Goal: Transaction & Acquisition: Purchase product/service

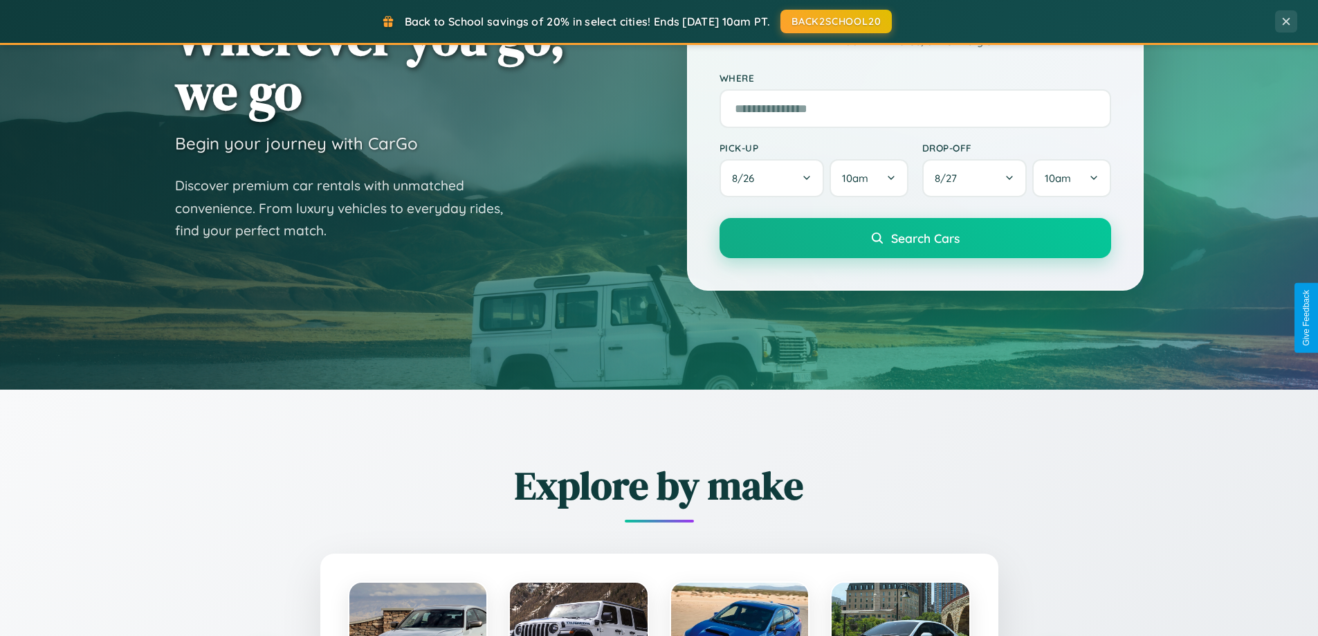
scroll to position [2663, 0]
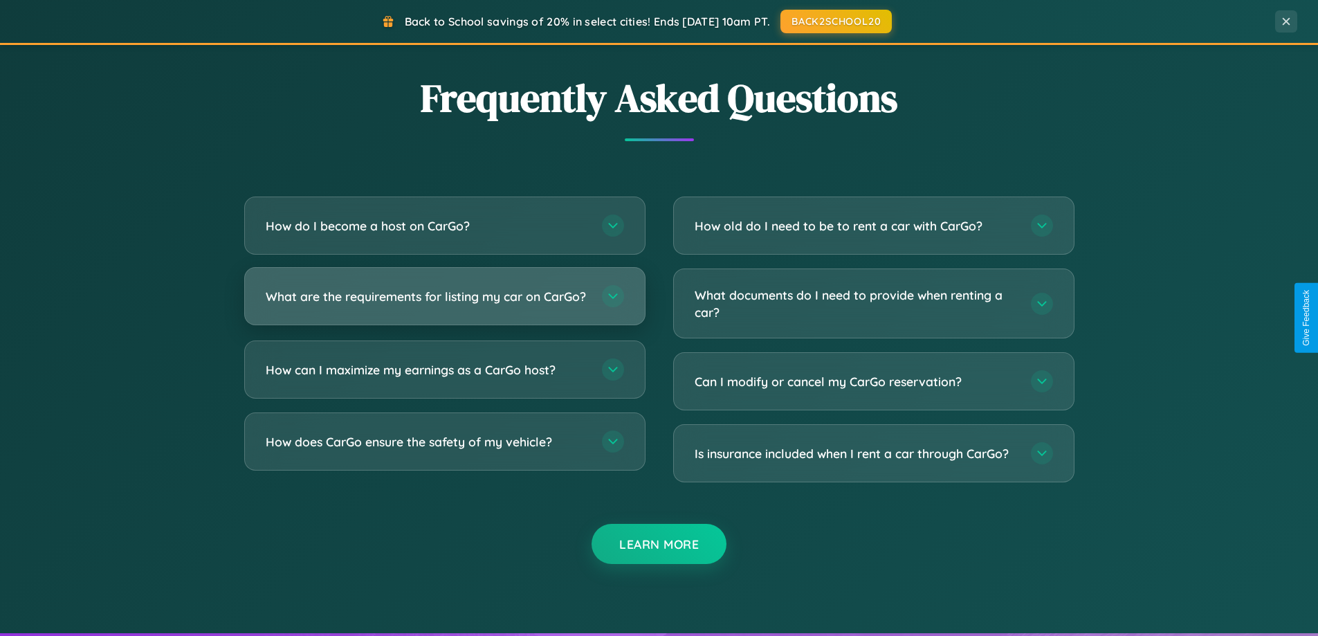
click at [444, 302] on h3 "What are the requirements for listing my car on CarGo?" at bounding box center [427, 296] width 323 height 17
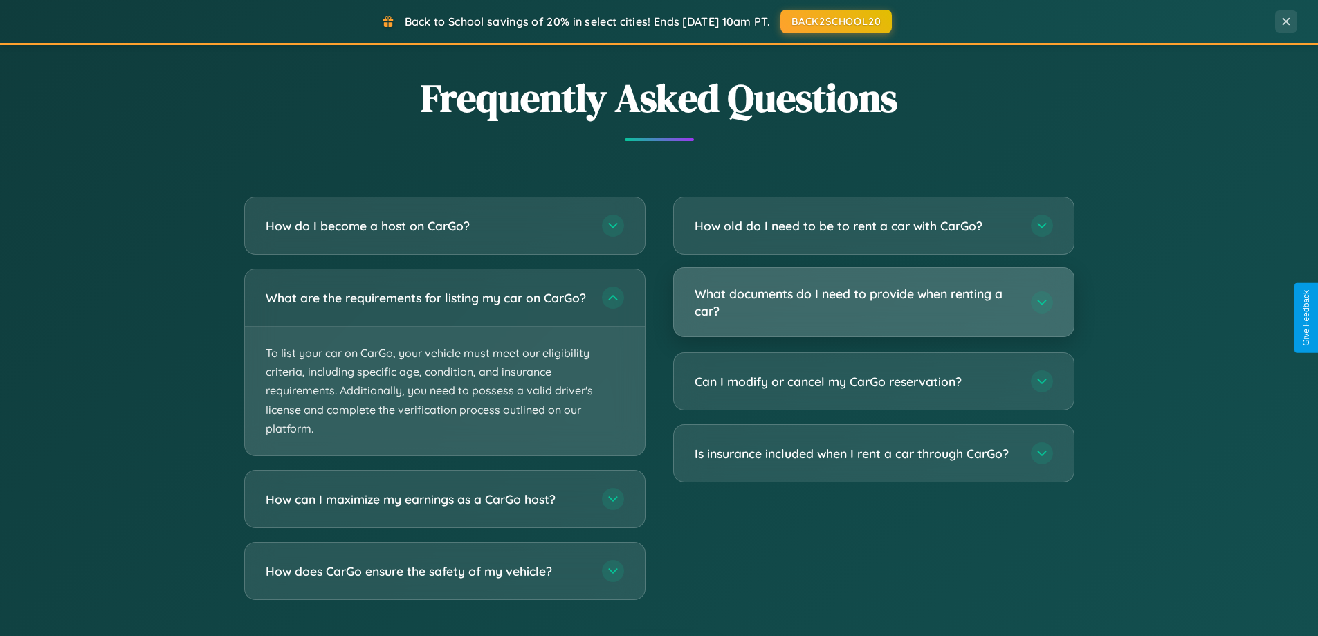
click at [873, 303] on h3 "What documents do I need to provide when renting a car?" at bounding box center [856, 302] width 323 height 34
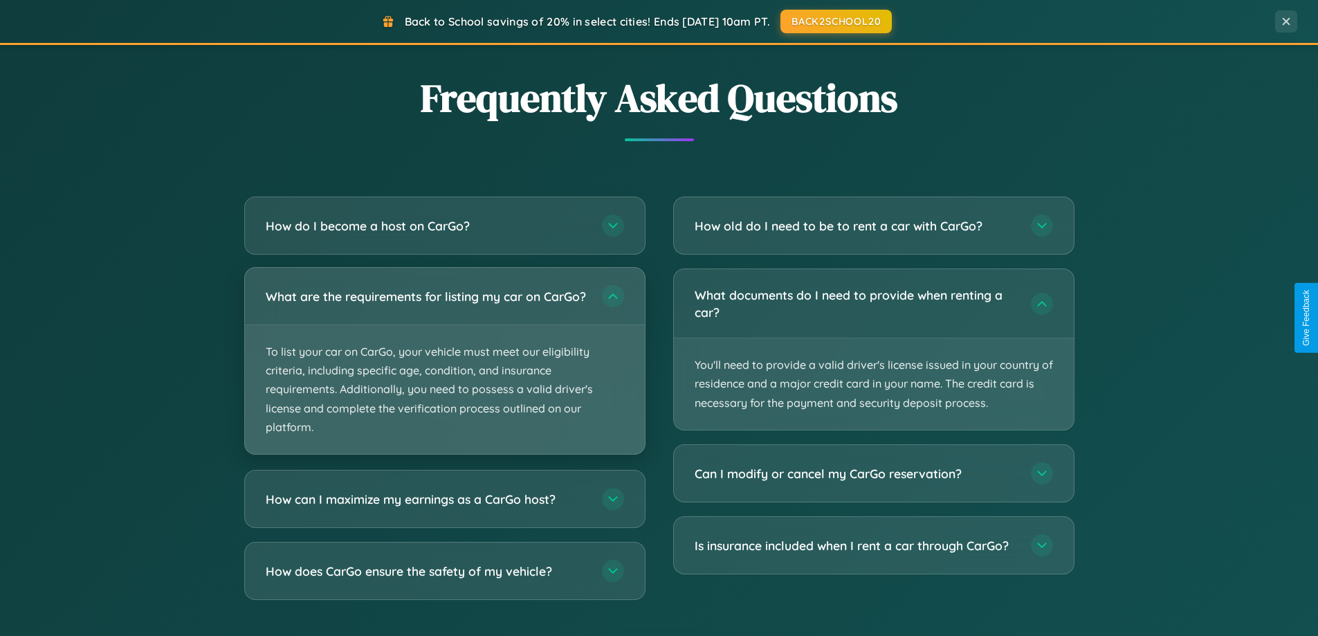
click at [444, 368] on p "To list your car on CarGo, your vehicle must meet our eligibility criteria, inc…" at bounding box center [445, 389] width 400 height 129
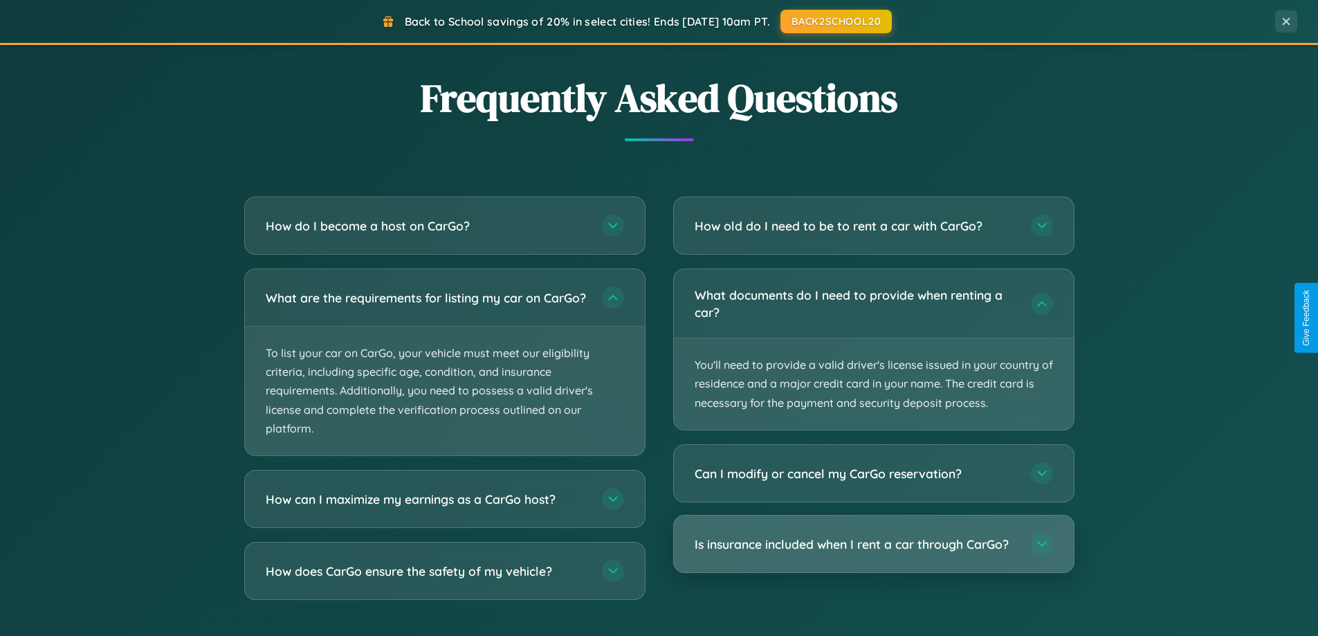
click at [873, 545] on h3 "Is insurance included when I rent a car through CarGo?" at bounding box center [856, 544] width 323 height 17
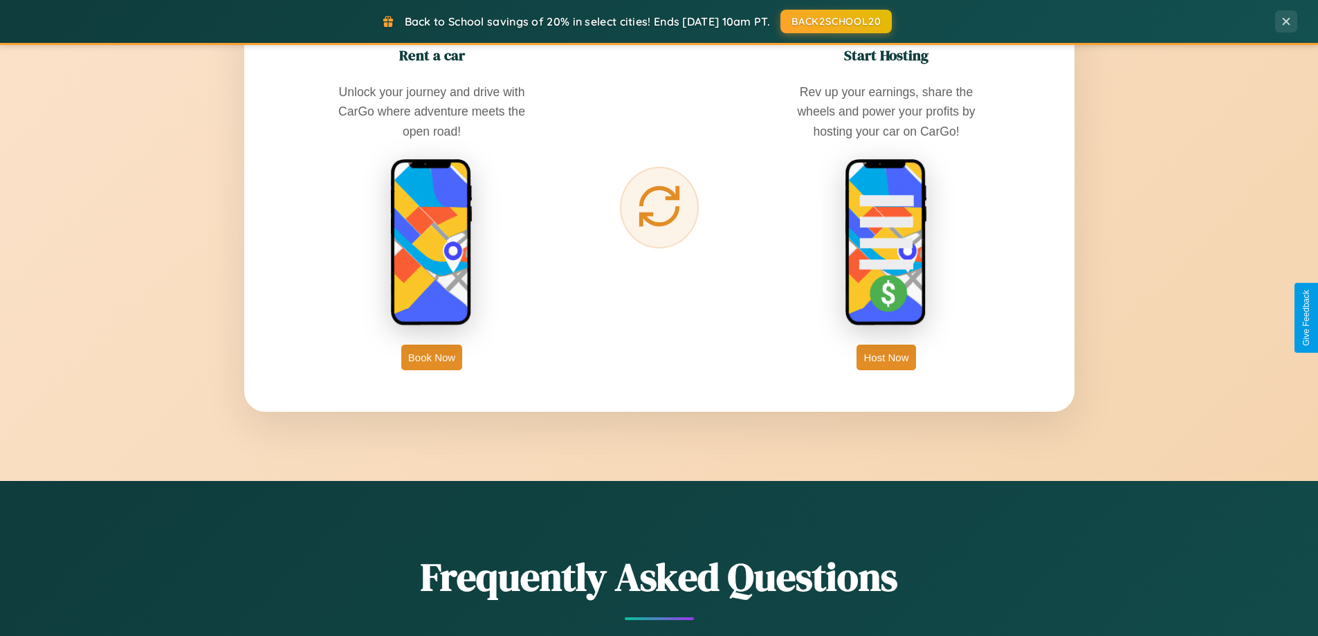
scroll to position [597, 0]
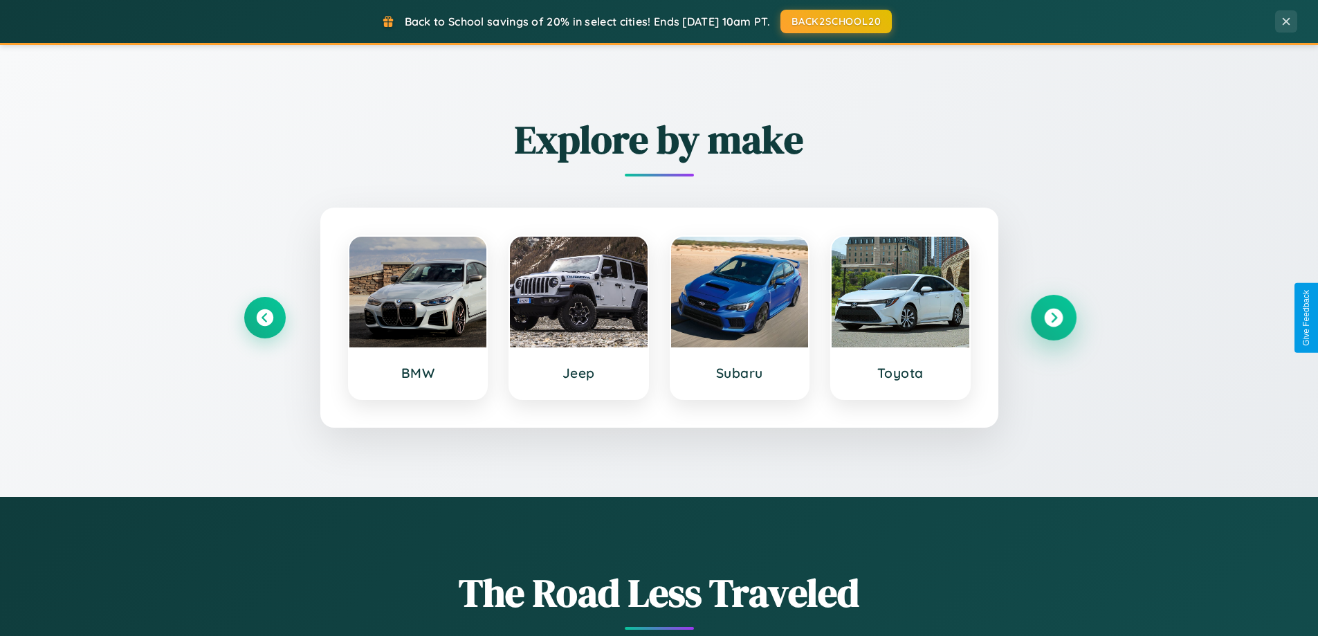
click at [1053, 318] on icon at bounding box center [1053, 318] width 19 height 19
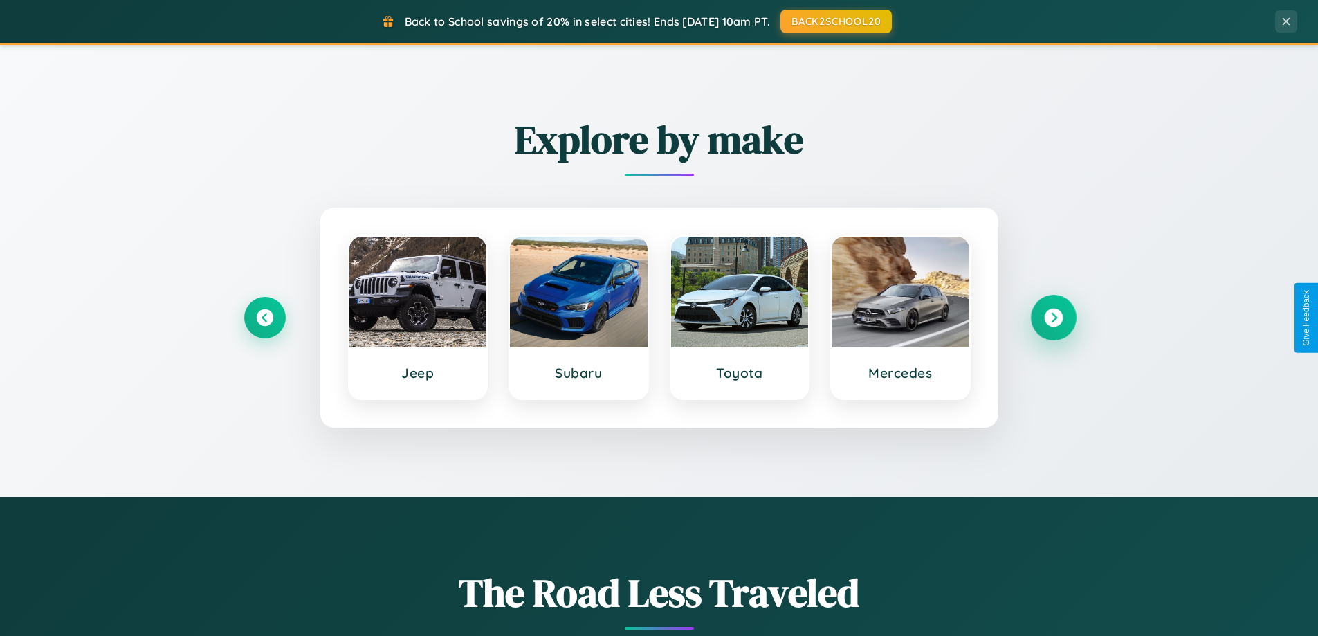
click at [1053, 318] on icon at bounding box center [1053, 318] width 19 height 19
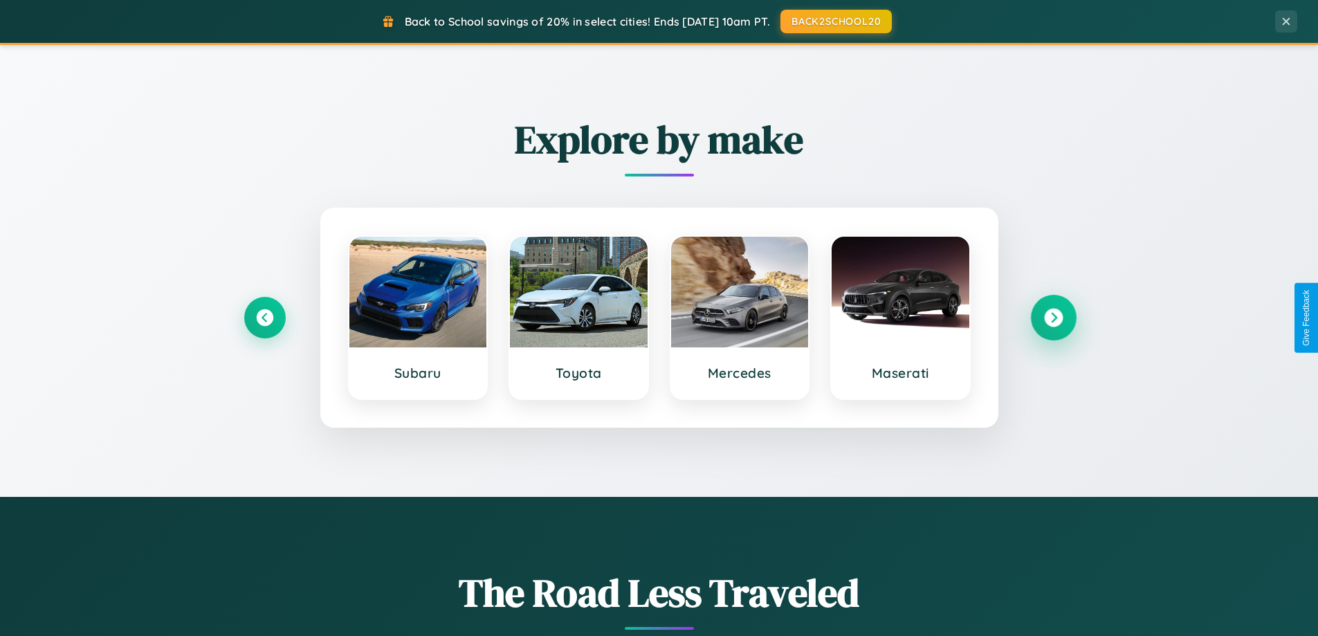
click at [1053, 318] on icon at bounding box center [1053, 318] width 19 height 19
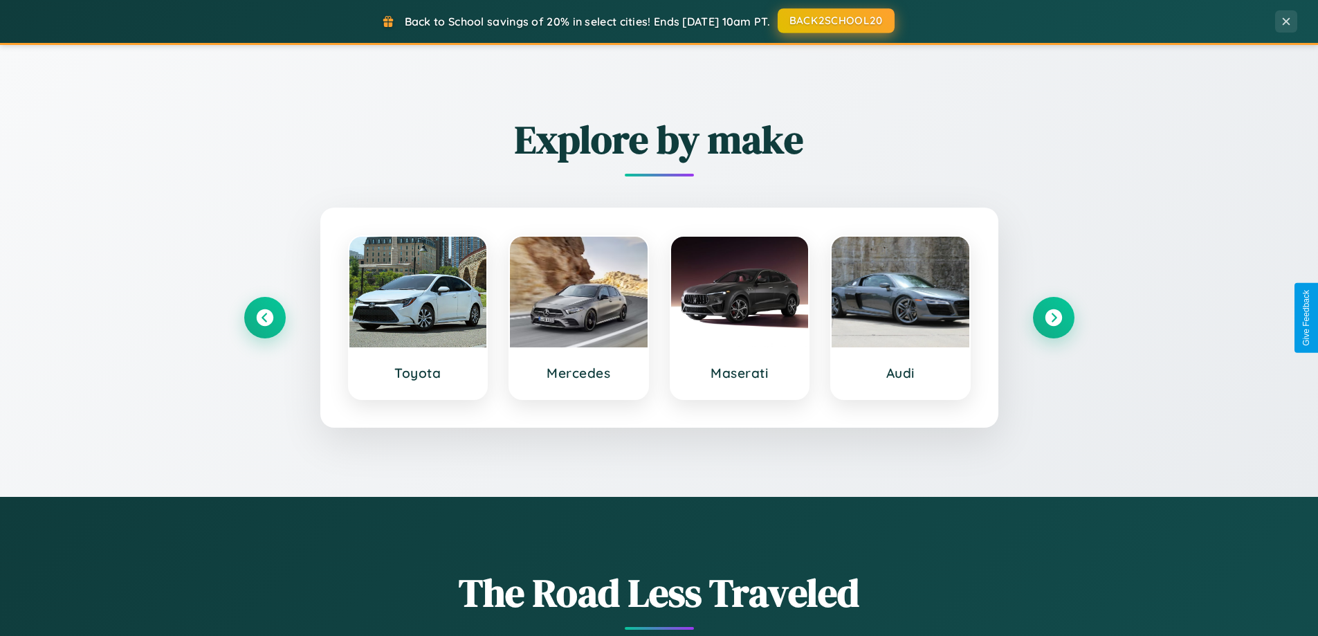
click at [835, 21] on button "BACK2SCHOOL20" at bounding box center [836, 20] width 117 height 25
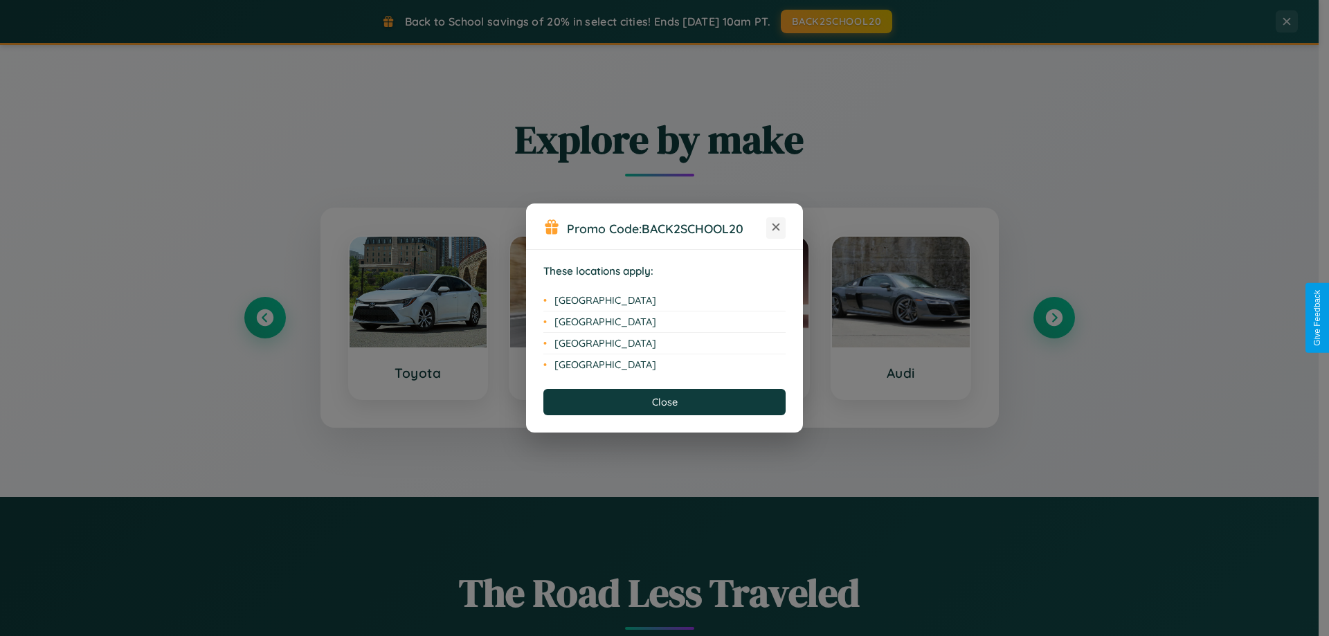
click at [776, 228] on icon at bounding box center [776, 228] width 8 height 8
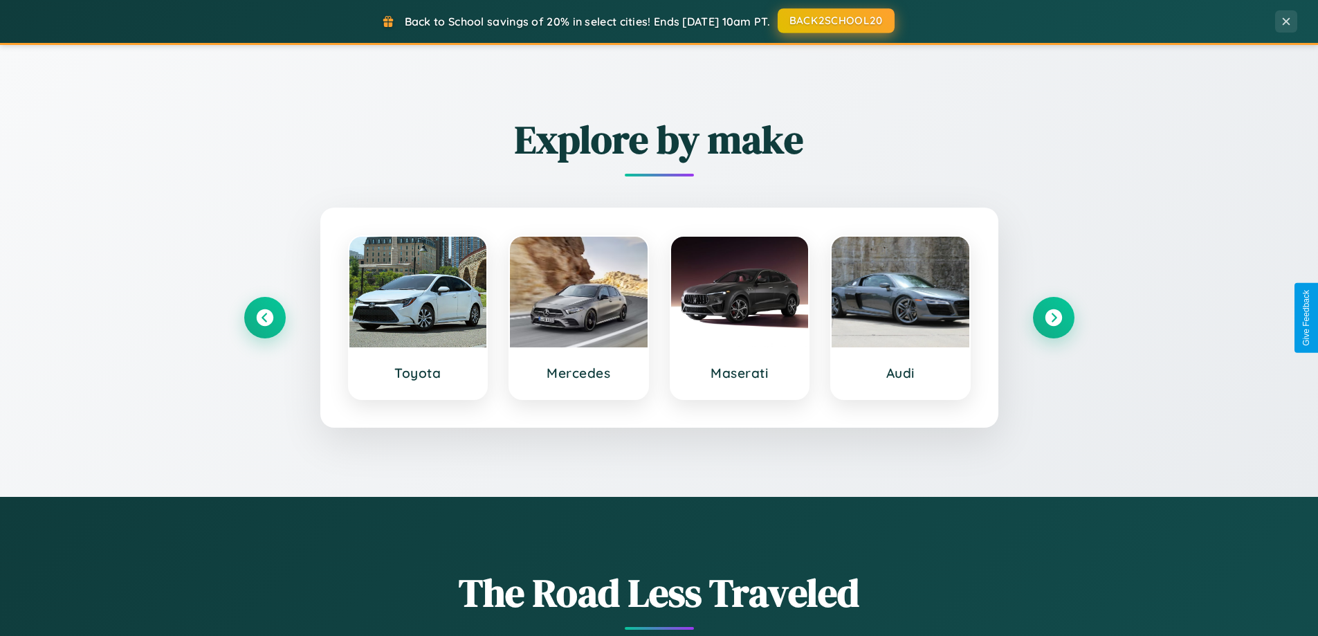
click at [835, 21] on button "BACK2SCHOOL20" at bounding box center [836, 20] width 117 height 25
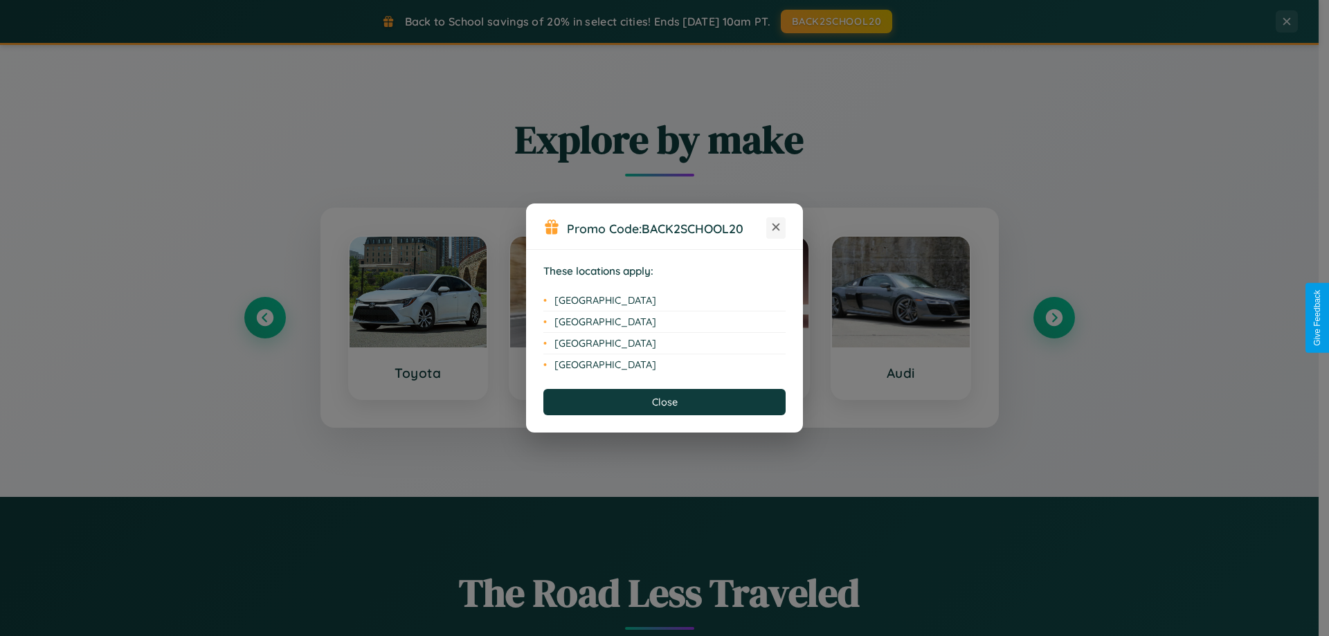
click at [776, 228] on icon at bounding box center [776, 228] width 8 height 8
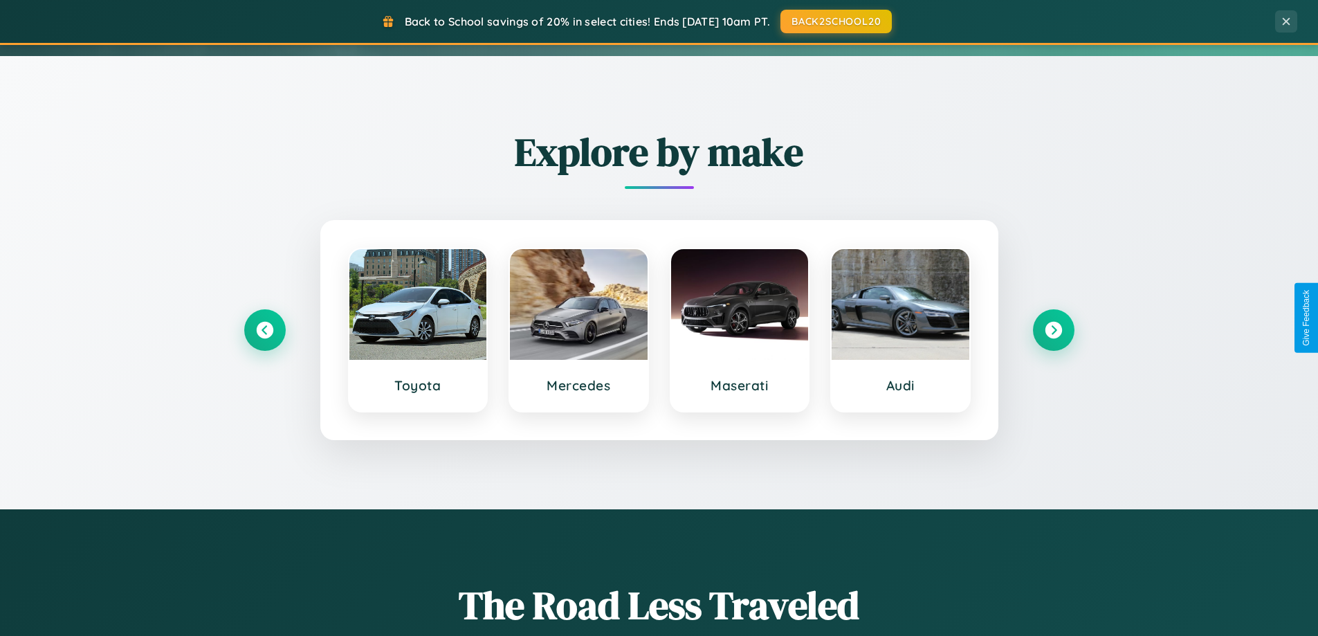
scroll to position [41, 0]
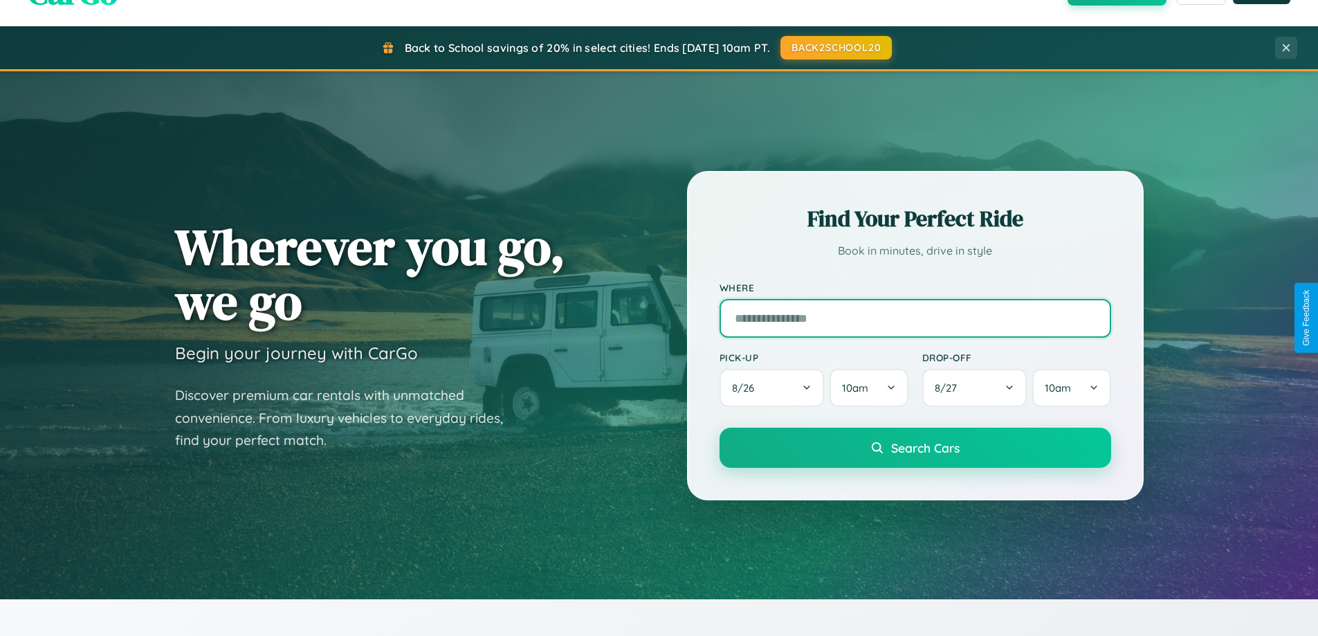
click at [915, 318] on input "text" at bounding box center [916, 318] width 392 height 39
type input "**********"
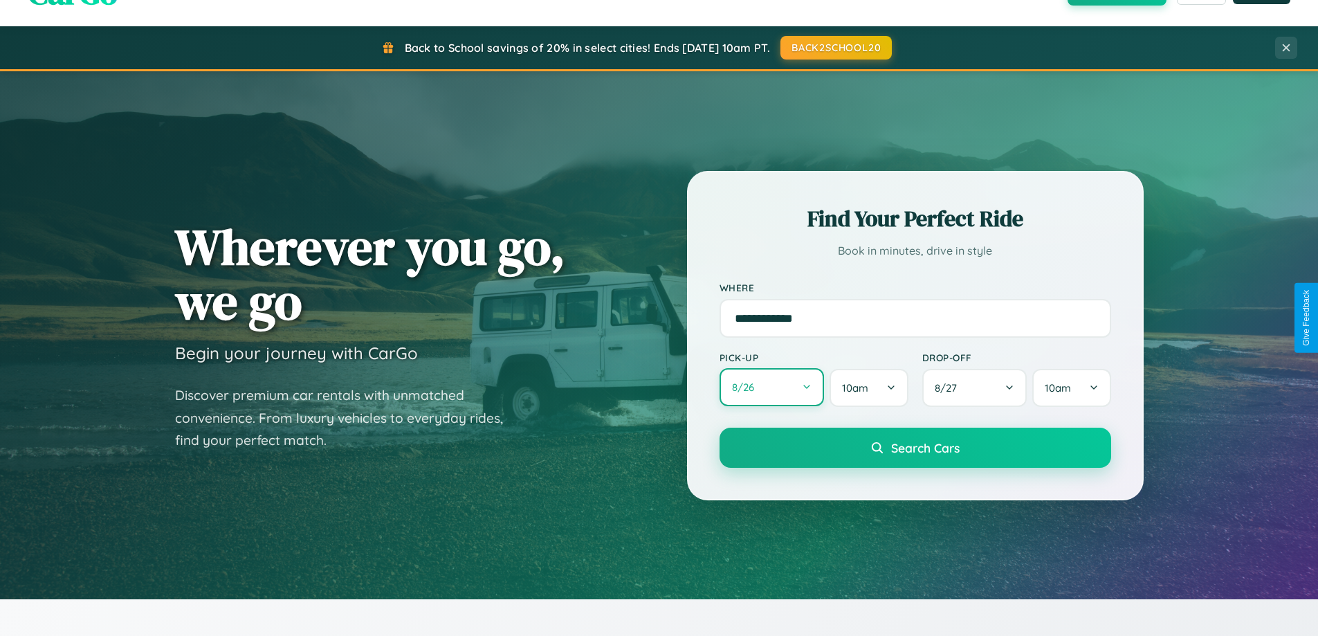
click at [772, 388] on button "8 / 26" at bounding box center [772, 387] width 105 height 38
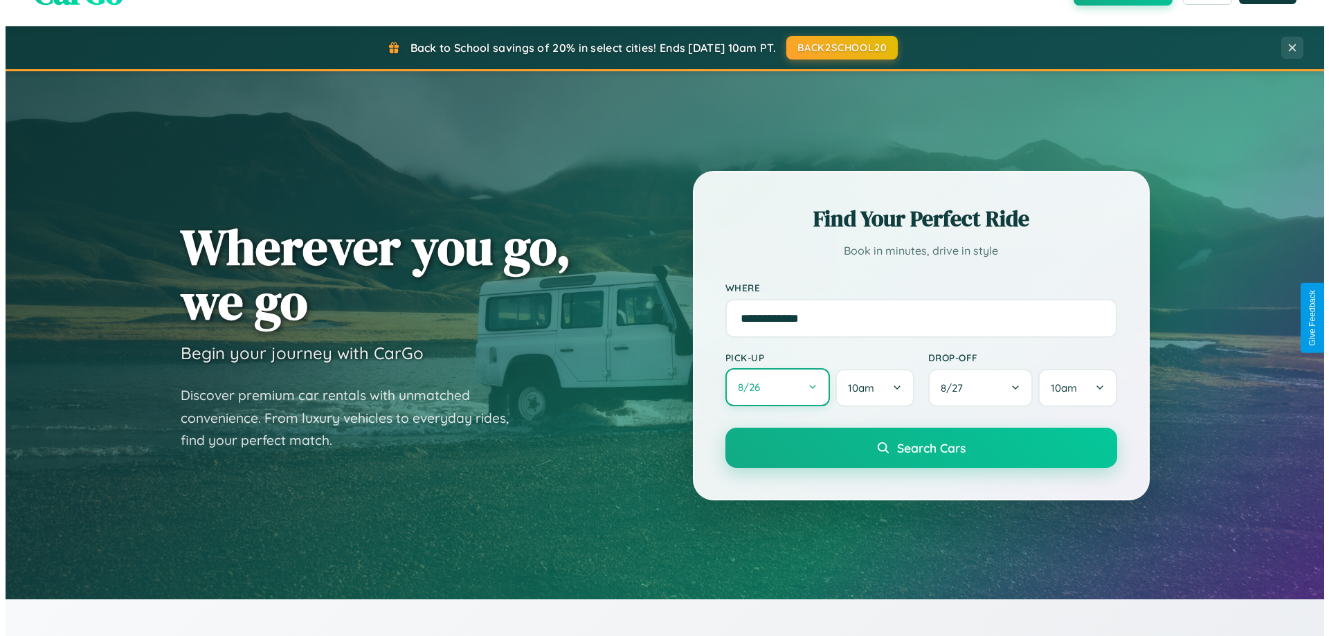
select select "*"
select select "****"
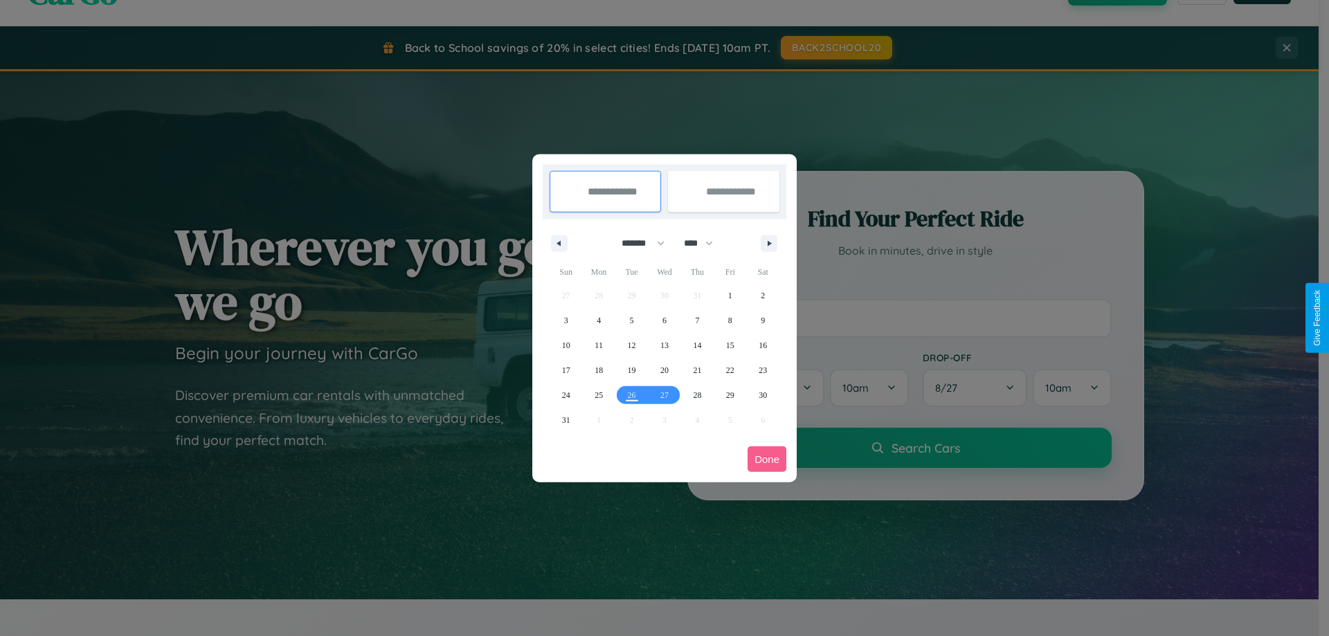
drag, startPoint x: 637, startPoint y: 243, endPoint x: 664, endPoint y: 278, distance: 44.3
click at [637, 243] on select "******* ******** ***** ***** *** **** **** ****** ********* ******* ******** **…" at bounding box center [640, 243] width 59 height 23
select select "*"
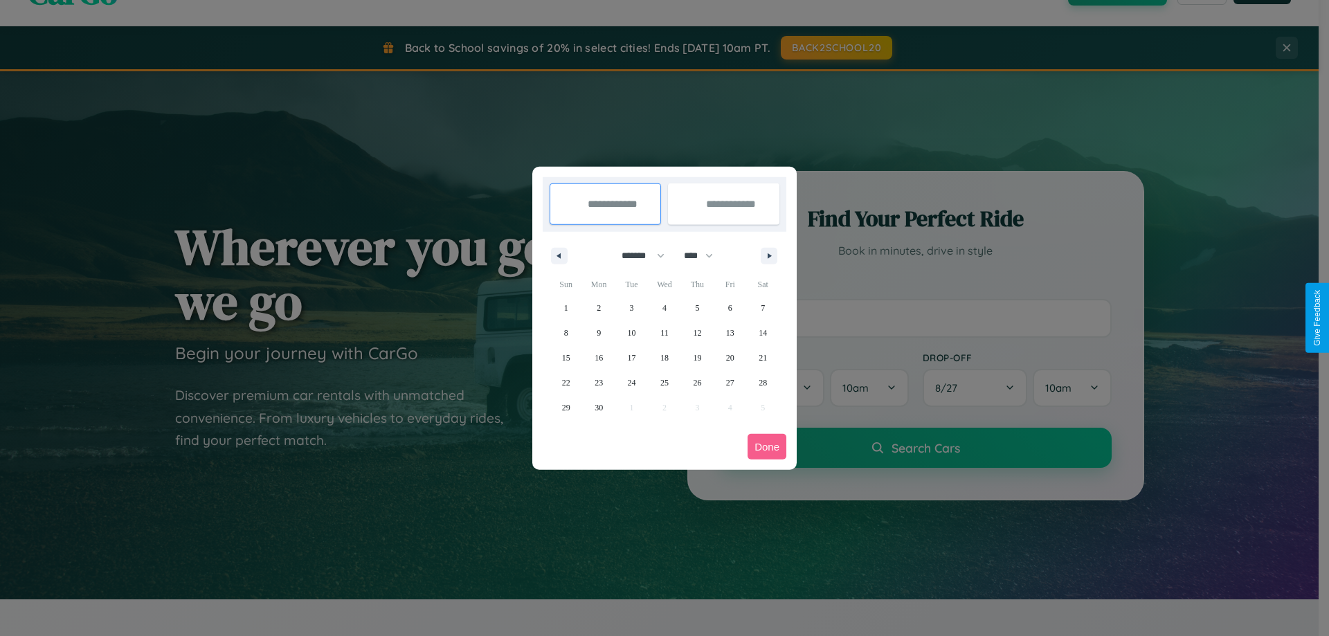
drag, startPoint x: 705, startPoint y: 255, endPoint x: 664, endPoint y: 278, distance: 45.8
click at [705, 255] on select "**** **** **** **** **** **** **** **** **** **** **** **** **** **** **** ****…" at bounding box center [698, 255] width 42 height 23
select select "****"
click at [729, 332] on span "12" at bounding box center [730, 332] width 8 height 25
type input "**********"
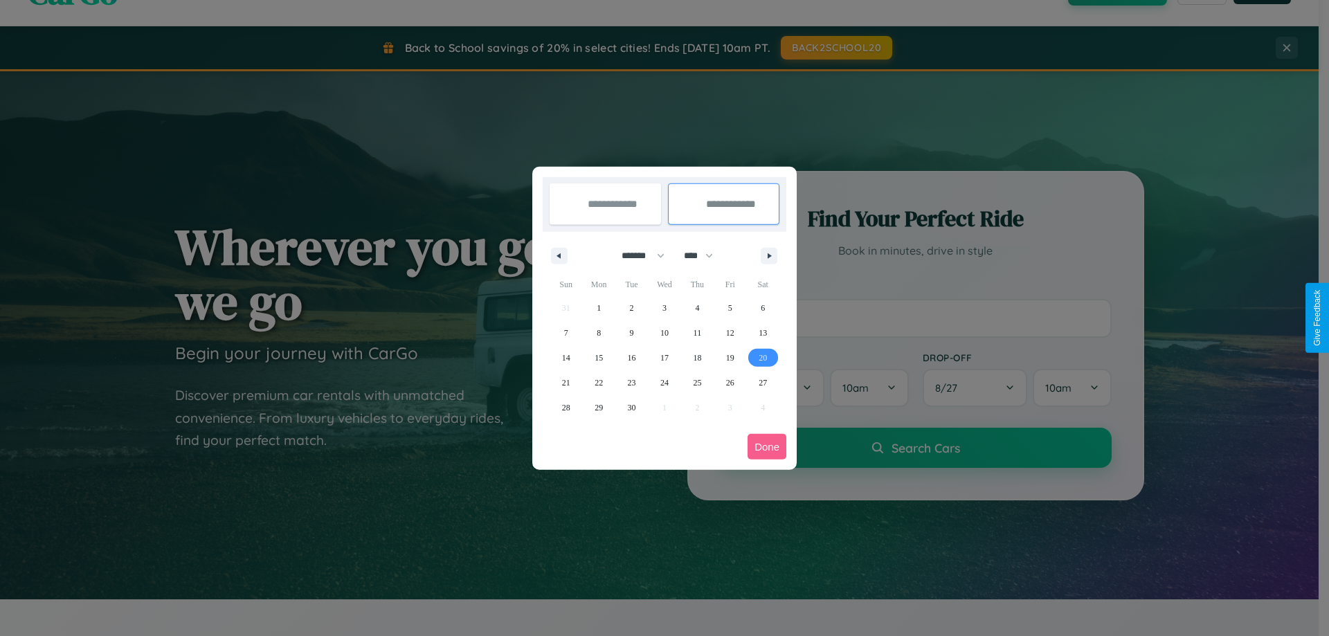
click at [763, 357] on span "20" at bounding box center [763, 357] width 8 height 25
type input "**********"
click at [767, 446] on button "Done" at bounding box center [766, 447] width 39 height 26
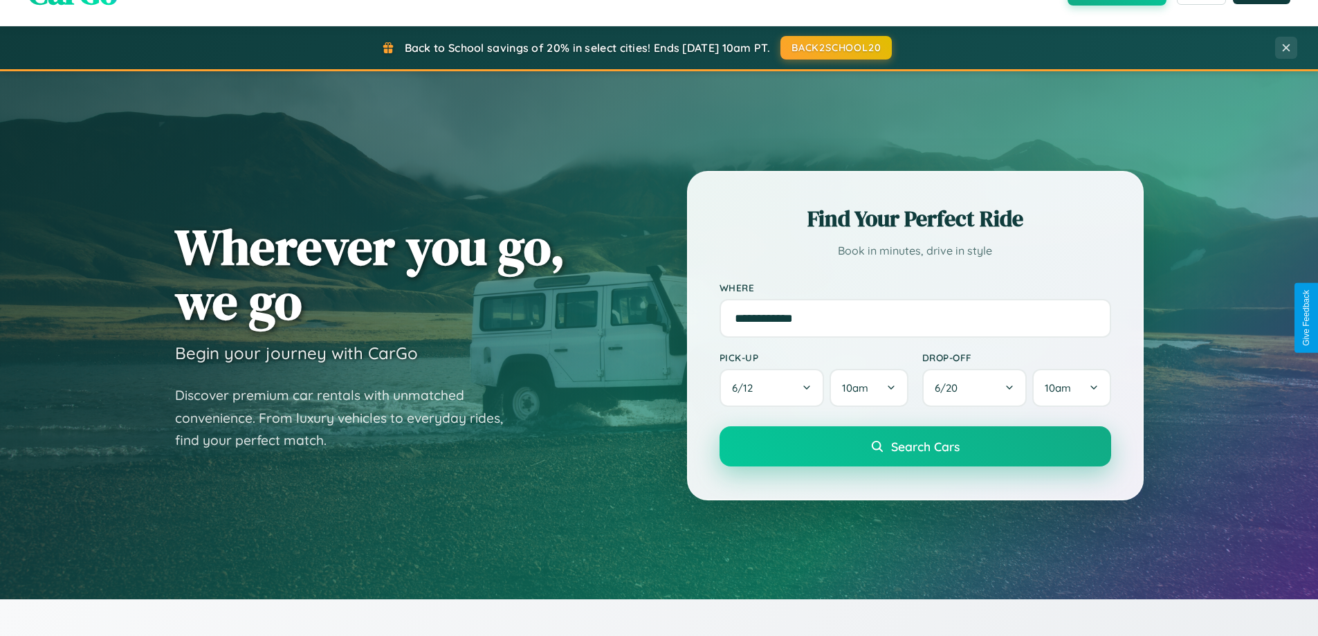
click at [915, 446] on span "Search Cars" at bounding box center [925, 446] width 69 height 15
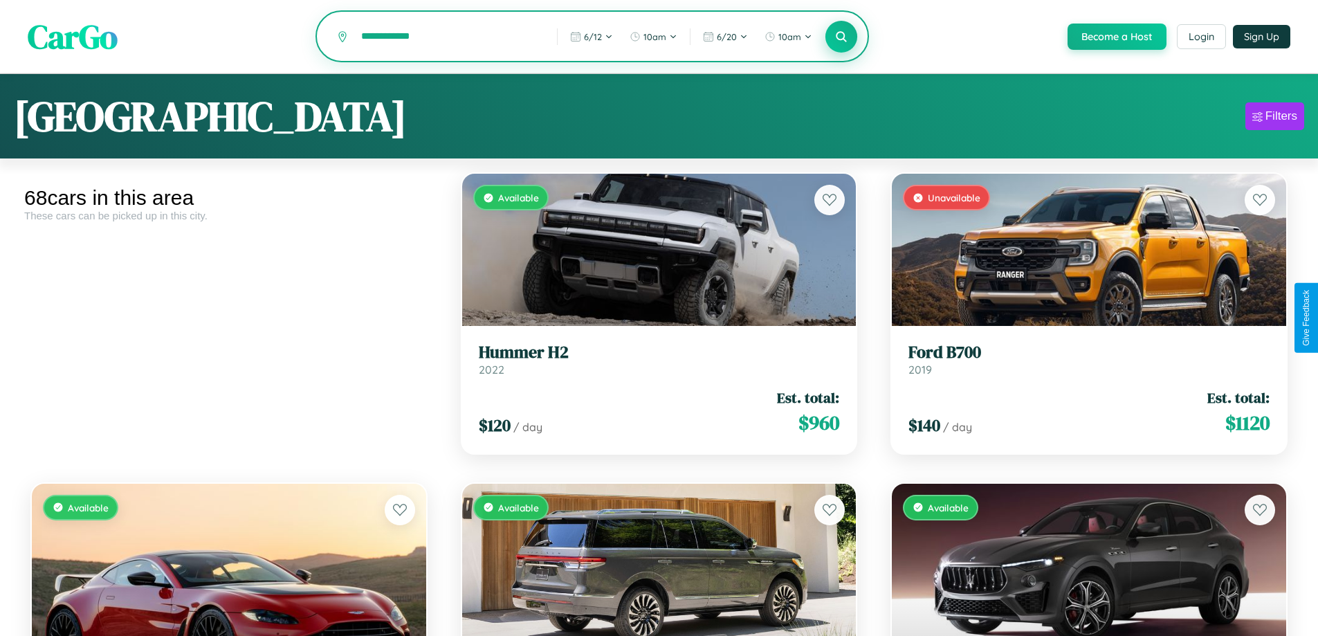
type input "**********"
click at [841, 37] on icon at bounding box center [841, 36] width 13 height 13
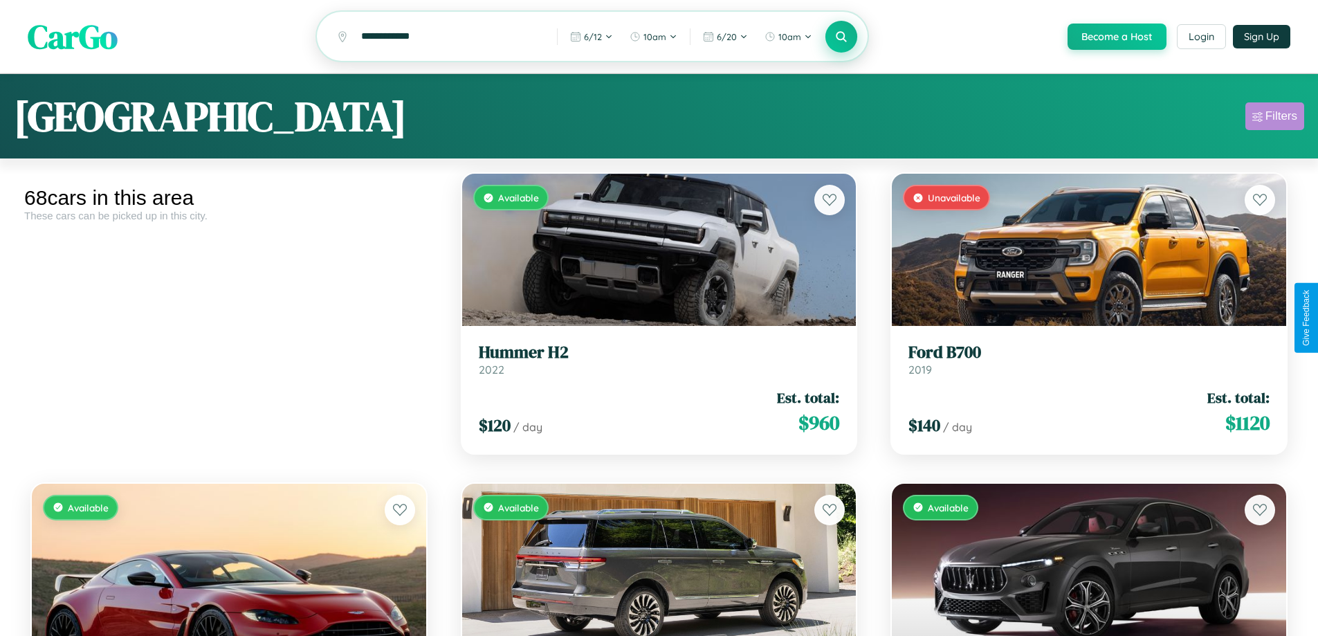
click at [1275, 118] on div "Filters" at bounding box center [1282, 116] width 32 height 14
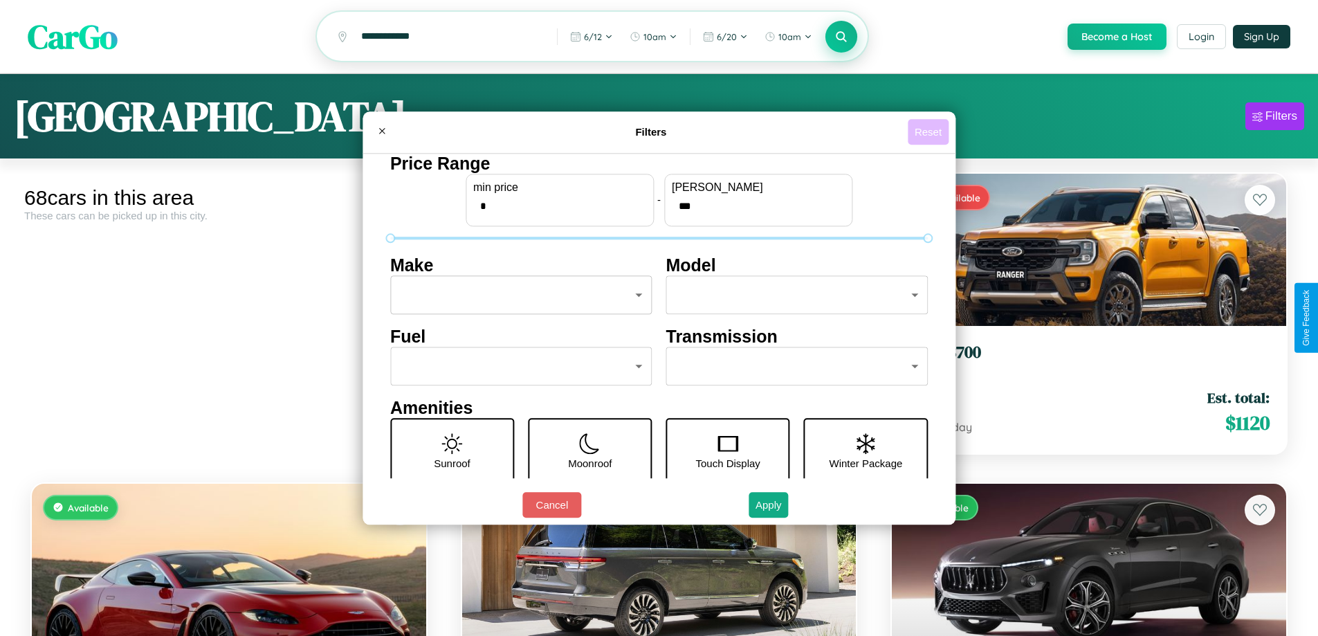
click at [930, 131] on button "Reset" at bounding box center [928, 132] width 41 height 26
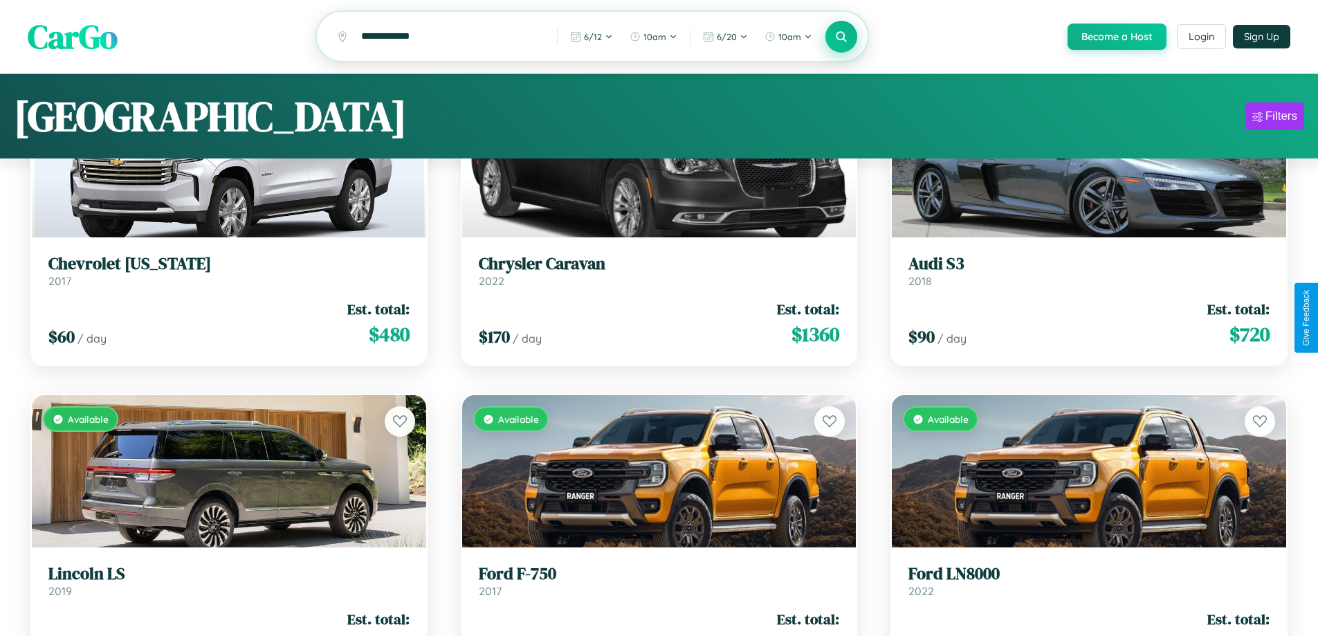
scroll to position [6393, 0]
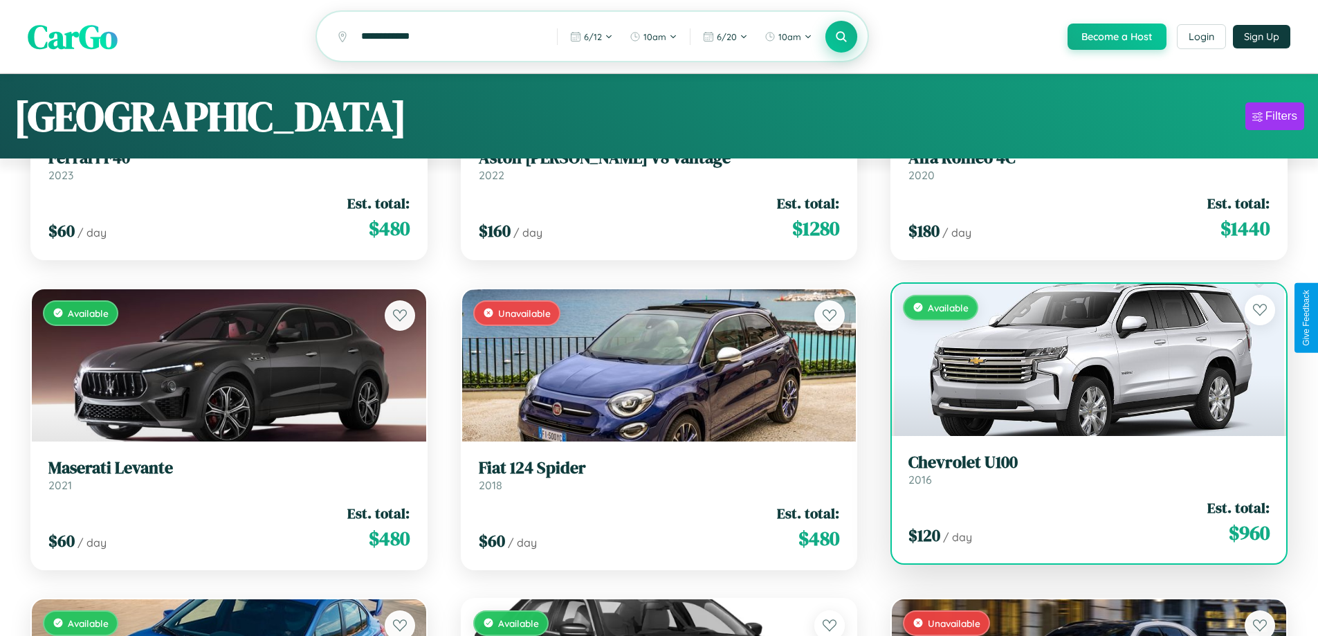
click at [1080, 477] on link "Chevrolet U100 2016" at bounding box center [1089, 470] width 361 height 34
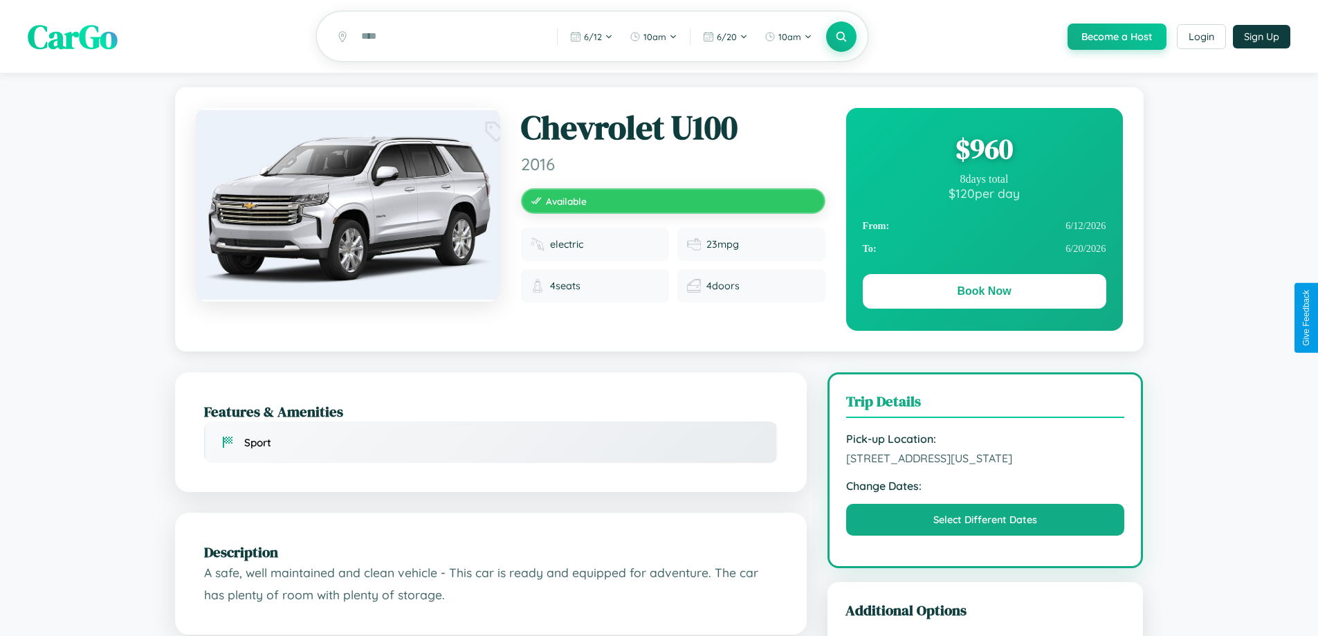
click at [984, 151] on div "$ 960" at bounding box center [985, 148] width 244 height 37
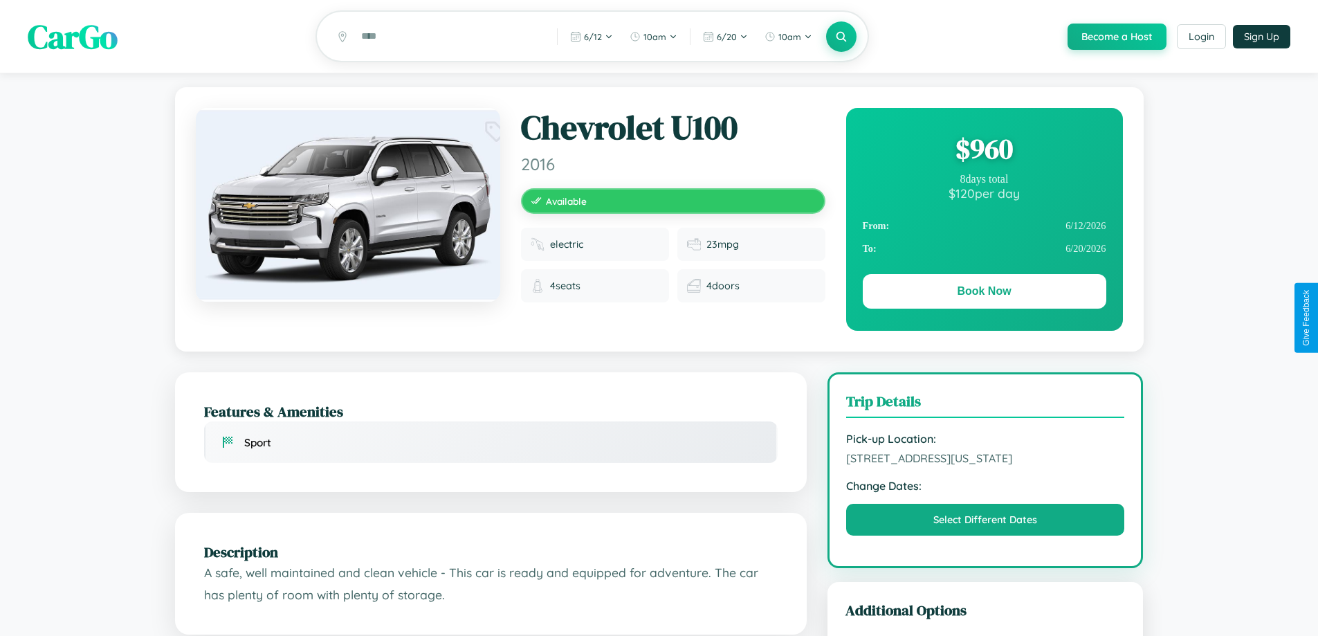
click at [984, 151] on div "$ 960" at bounding box center [985, 148] width 244 height 37
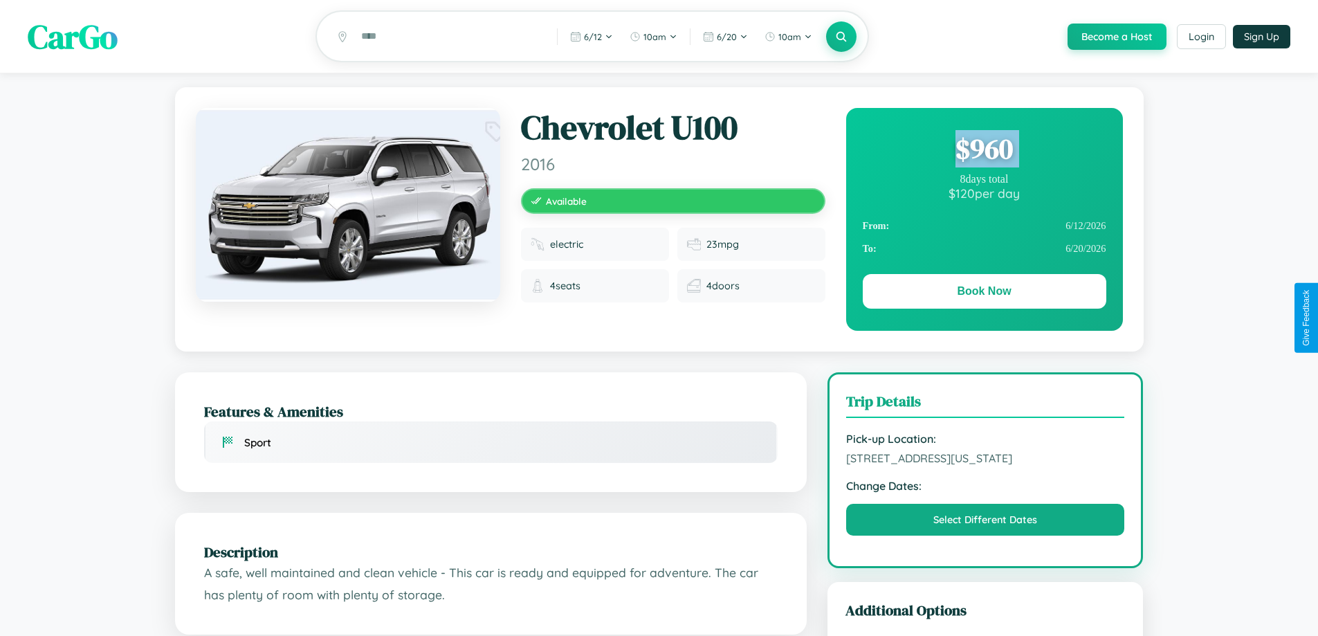
click at [984, 151] on div "$ 960" at bounding box center [985, 148] width 244 height 37
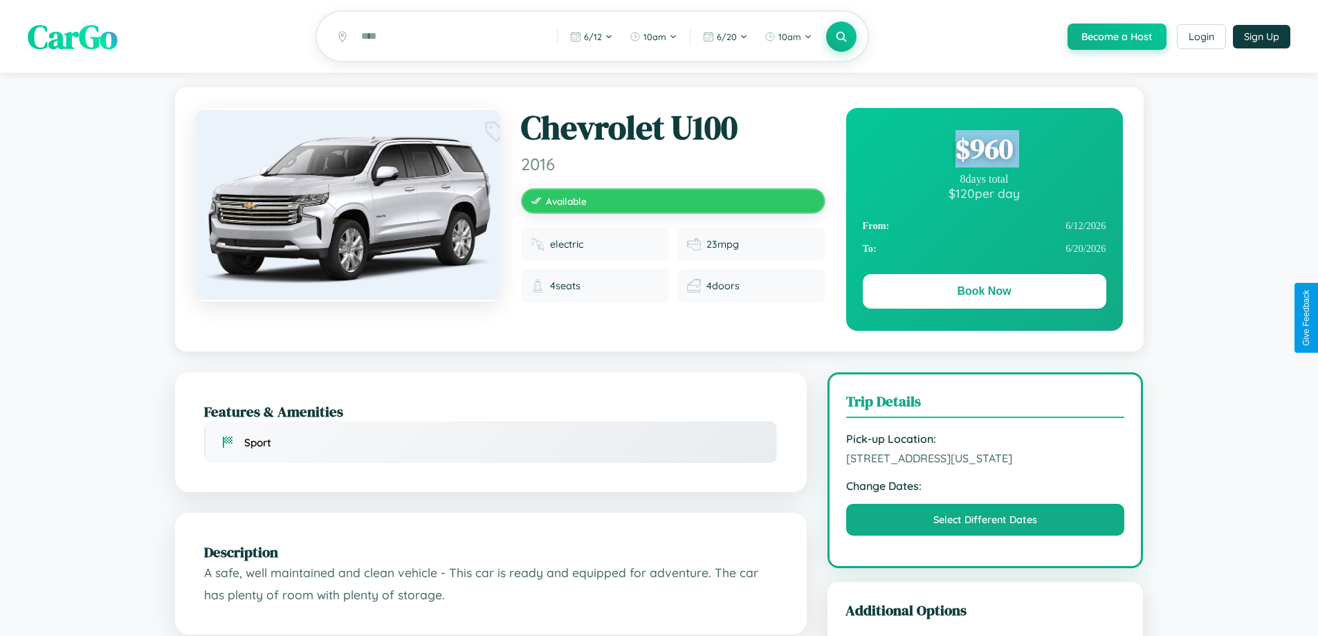
click at [984, 151] on div "$ 960" at bounding box center [985, 148] width 244 height 37
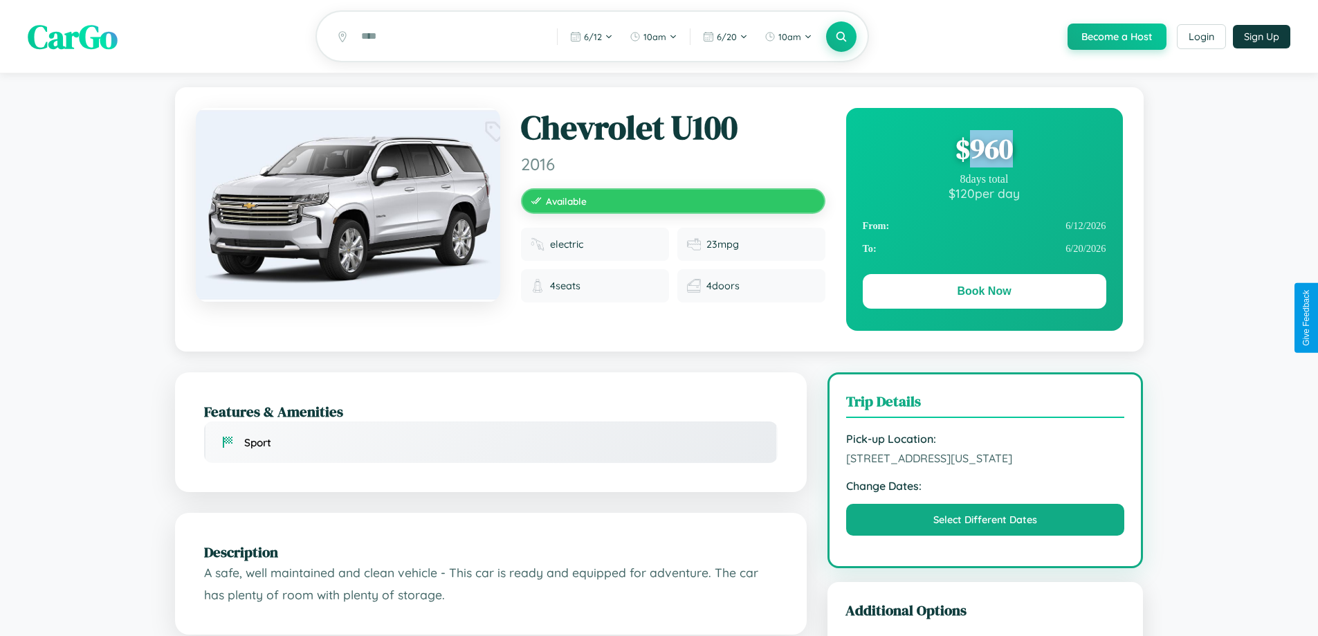
click at [984, 151] on div "$ 960" at bounding box center [985, 148] width 244 height 37
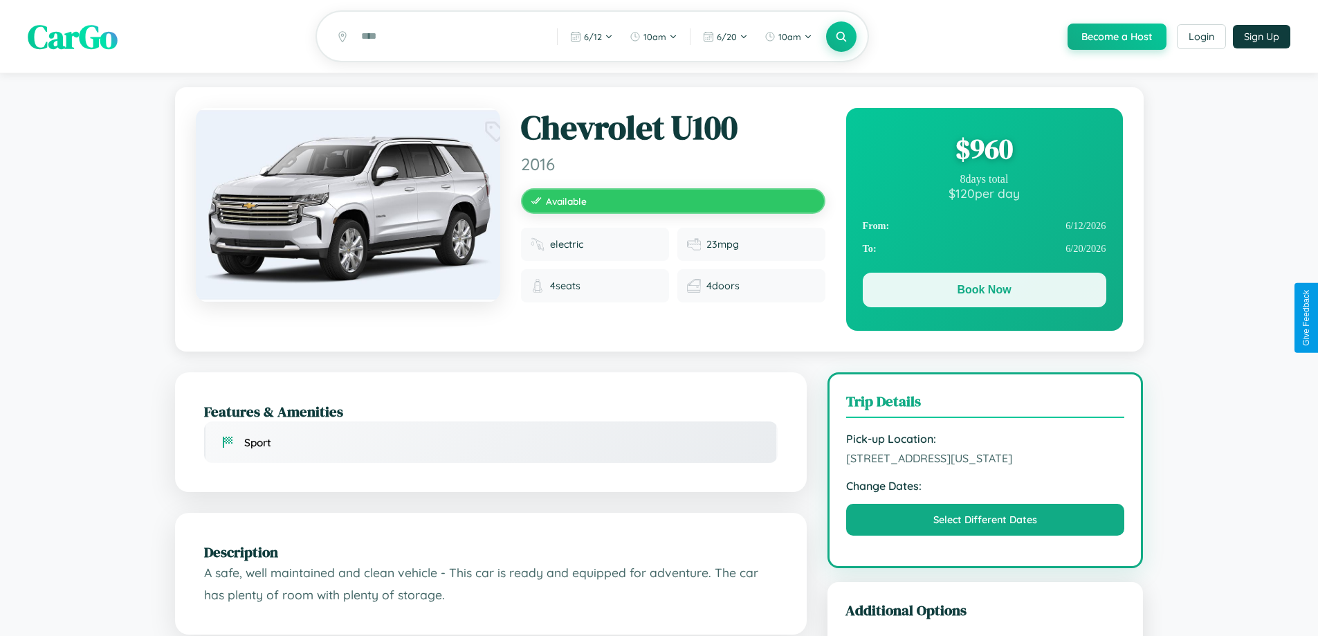
click at [984, 293] on button "Book Now" at bounding box center [985, 290] width 244 height 35
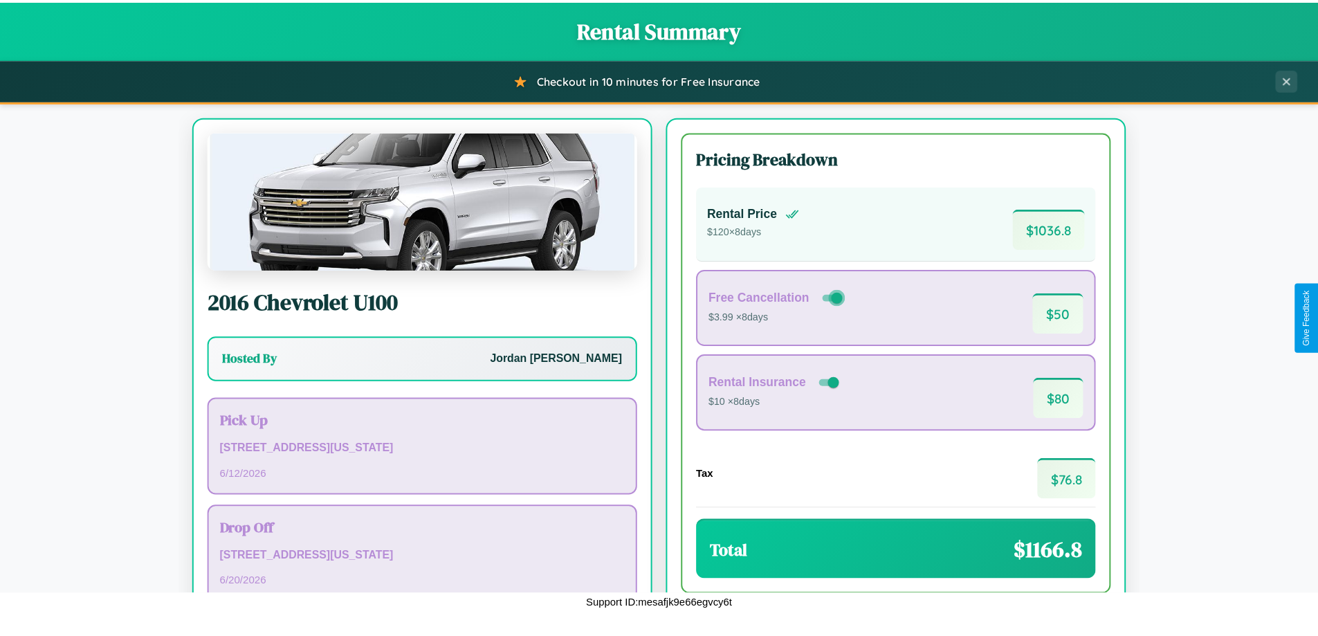
scroll to position [95, 0]
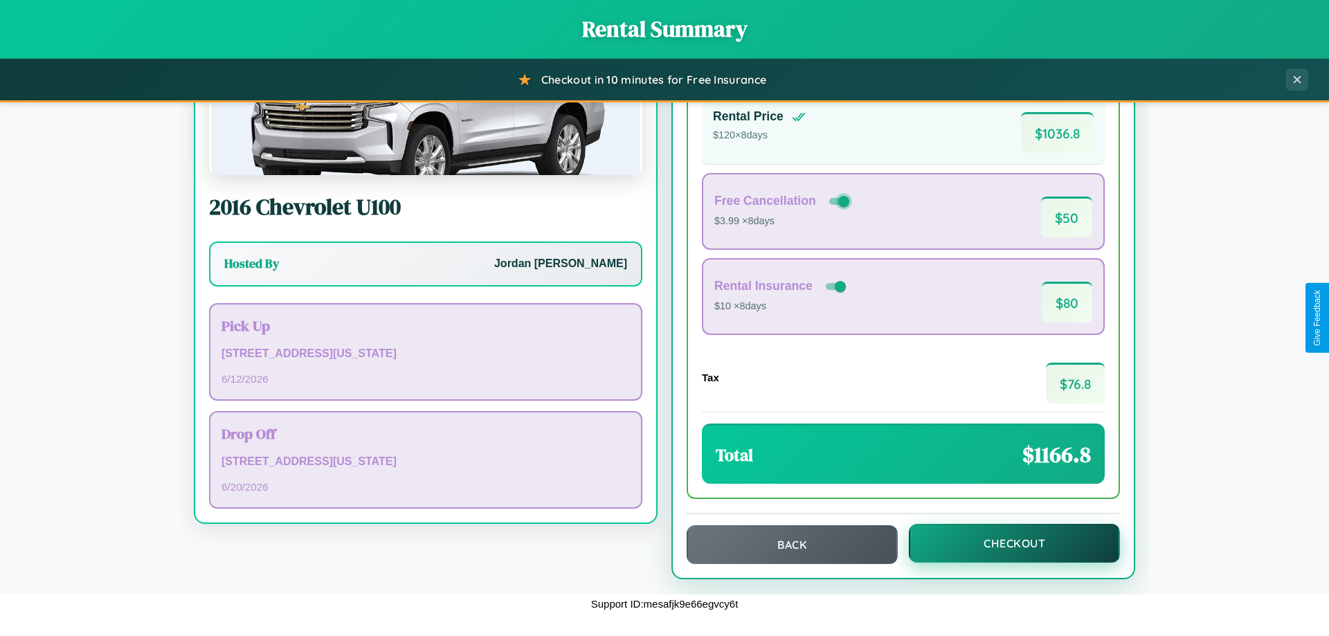
click at [1005, 543] on button "Checkout" at bounding box center [1014, 543] width 211 height 39
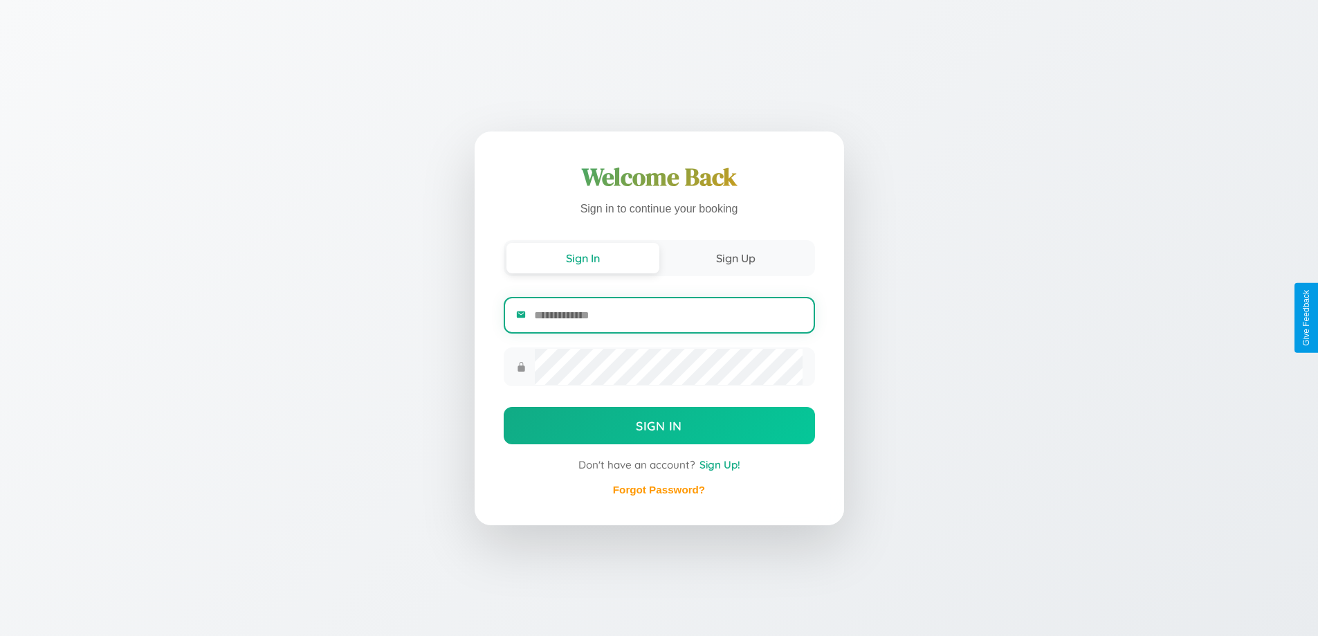
click at [668, 316] on input "email" at bounding box center [668, 315] width 268 height 34
type input "**********"
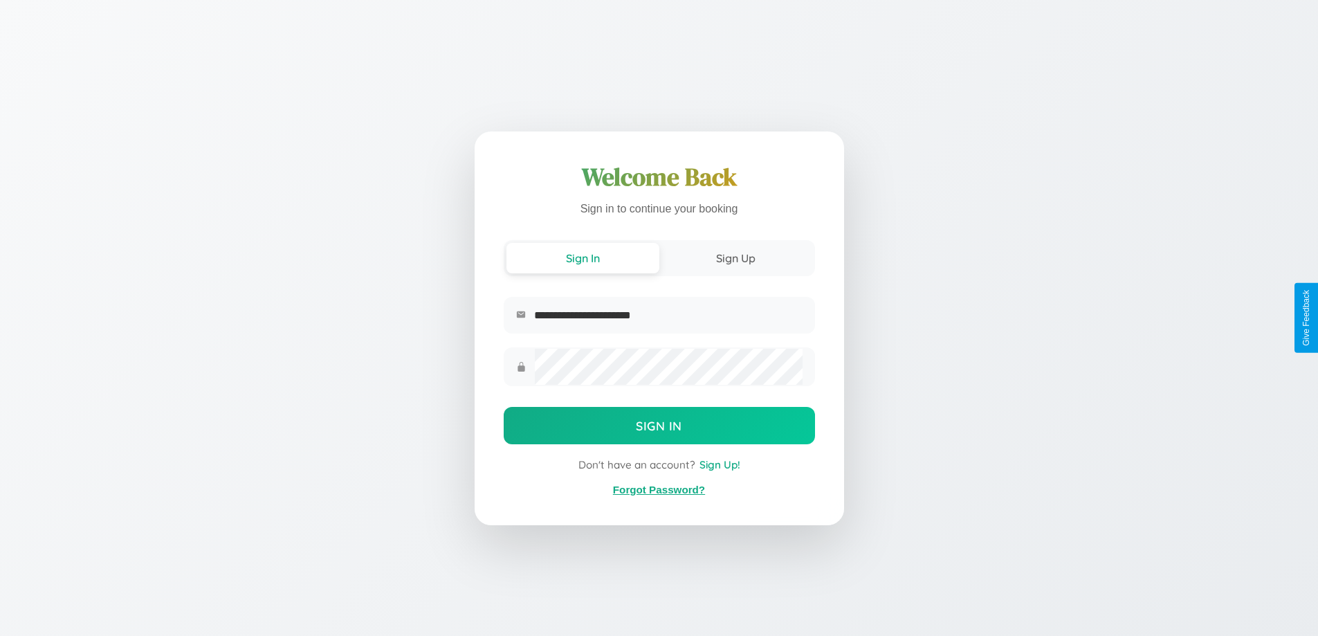
click at [659, 490] on link "Forgot Password?" at bounding box center [659, 490] width 92 height 12
